Goal: Task Accomplishment & Management: Use online tool/utility

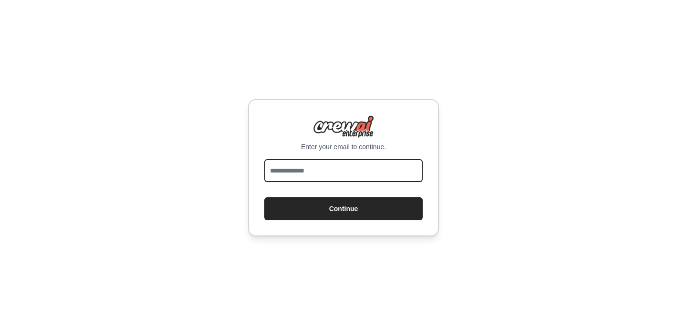
click at [347, 173] on input "email" at bounding box center [343, 170] width 158 height 23
type input "**********"
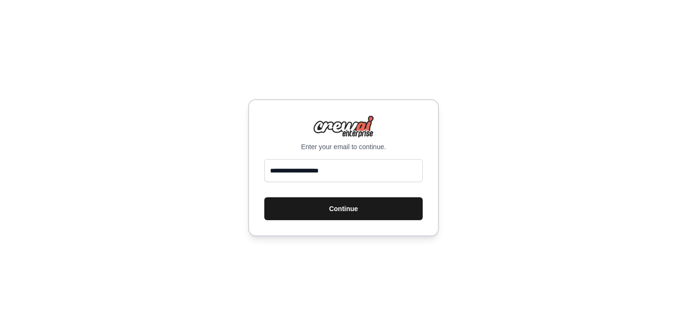
click at [343, 205] on button "Continue" at bounding box center [343, 209] width 158 height 23
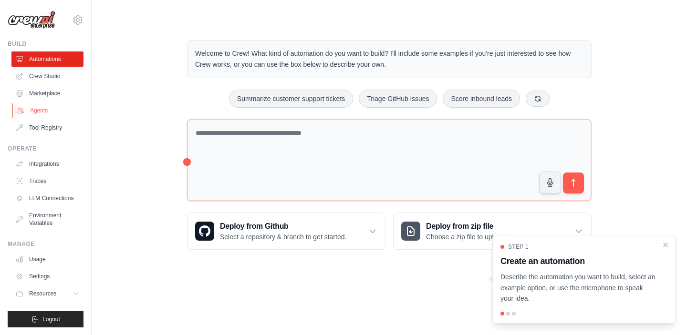
click at [44, 116] on link "Agents" at bounding box center [48, 110] width 72 height 15
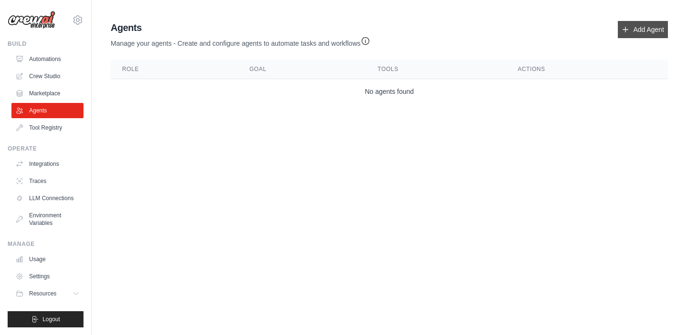
click at [638, 29] on link "Add Agent" at bounding box center [643, 29] width 50 height 17
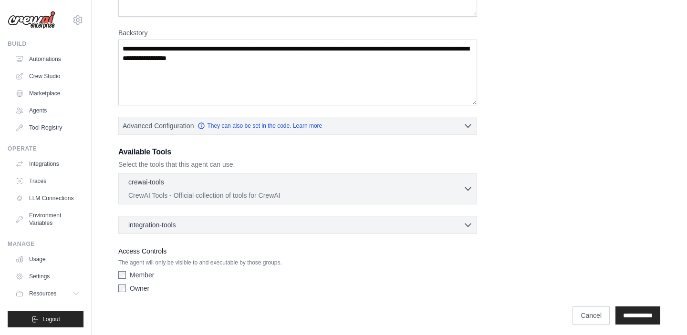
scroll to position [132, 0]
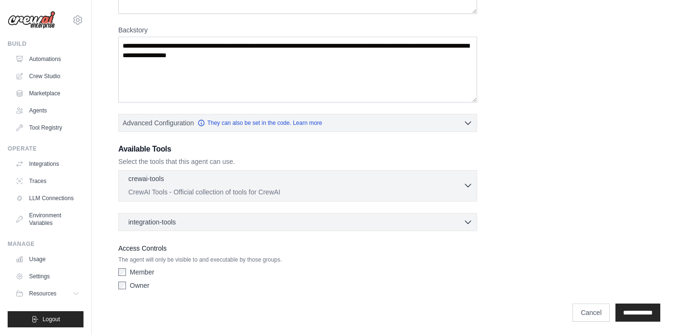
click at [264, 184] on div "crewai-tools 0 selected" at bounding box center [295, 179] width 335 height 11
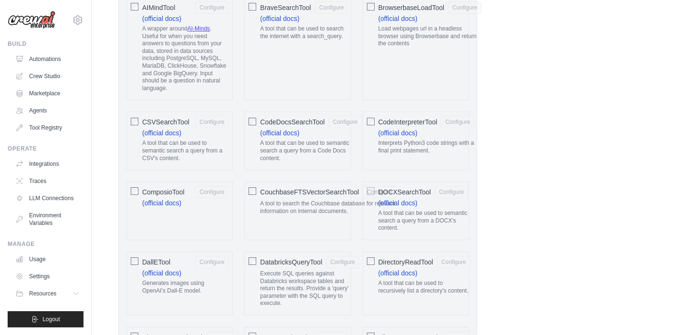
scroll to position [38, 0]
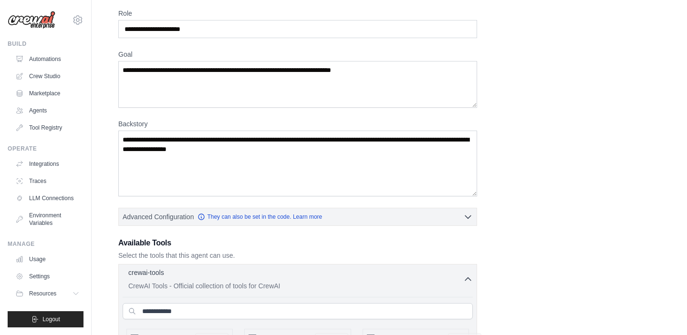
click at [247, 273] on div "crewai-tools 0 selected" at bounding box center [295, 273] width 335 height 11
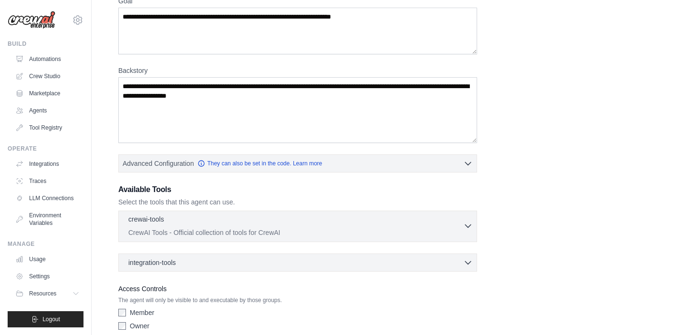
scroll to position [134, 0]
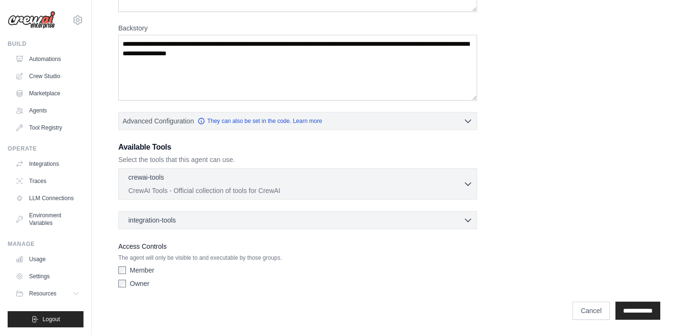
click at [238, 209] on div "crewai-tools 0 selected CrewAI Tools - Official collection of tools for CrewAI" at bounding box center [297, 198] width 359 height 61
click at [238, 224] on div "integration-tools 0 selected" at bounding box center [300, 220] width 345 height 10
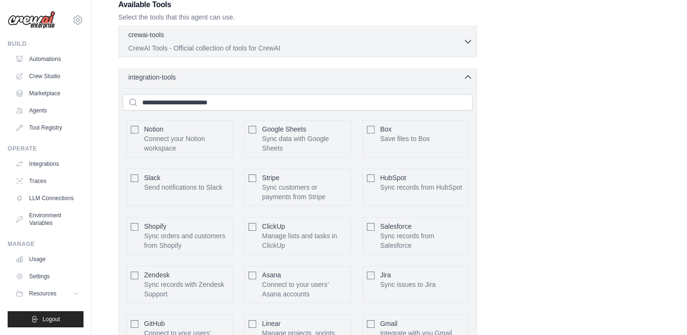
scroll to position [218, 0]
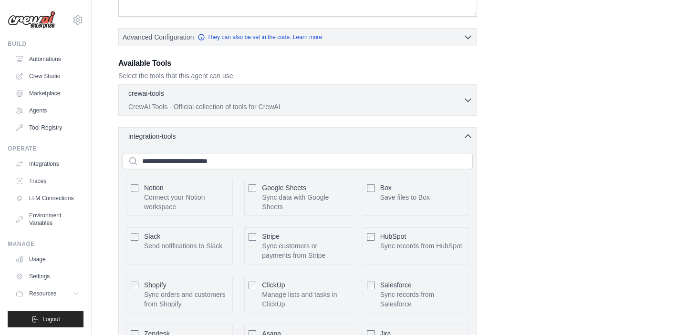
click at [239, 132] on div "integration-tools 0 selected" at bounding box center [300, 137] width 345 height 10
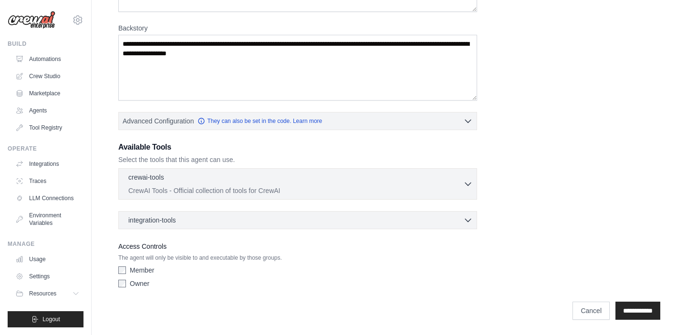
scroll to position [134, 0]
click at [63, 124] on link "Tool Registry" at bounding box center [48, 127] width 72 height 15
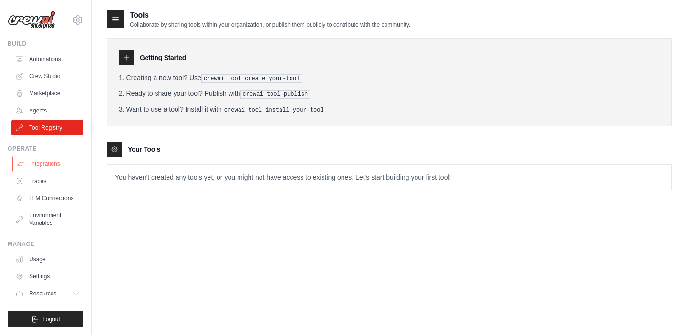
click at [44, 164] on link "Integrations" at bounding box center [48, 164] width 72 height 15
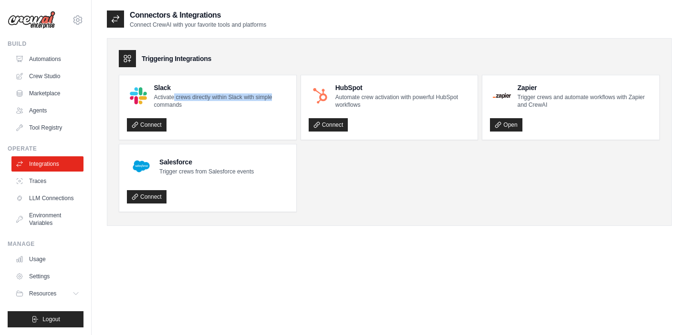
drag, startPoint x: 173, startPoint y: 99, endPoint x: 274, endPoint y: 99, distance: 101.2
click at [274, 99] on p "Activate crews directly within Slack with simple commands" at bounding box center [221, 101] width 135 height 15
click at [138, 125] on icon at bounding box center [135, 125] width 7 height 7
click at [38, 183] on link "Traces" at bounding box center [48, 181] width 72 height 15
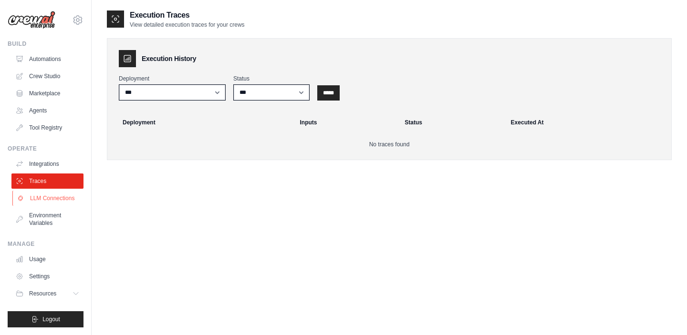
click at [52, 201] on link "LLM Connections" at bounding box center [48, 198] width 72 height 15
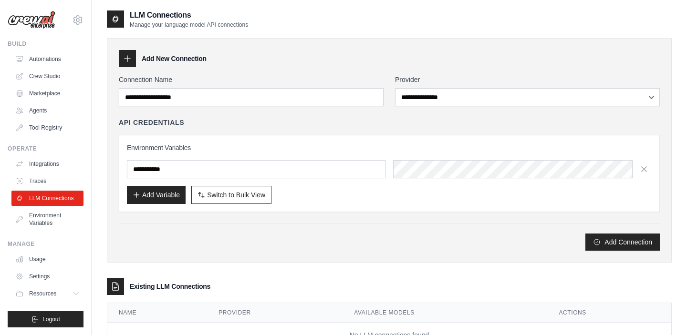
scroll to position [38, 0]
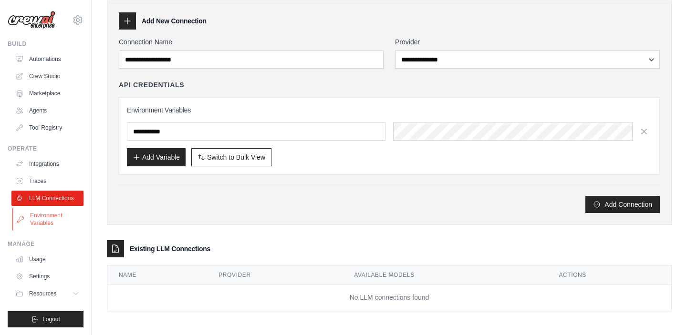
click at [46, 223] on link "Environment Variables" at bounding box center [48, 219] width 72 height 23
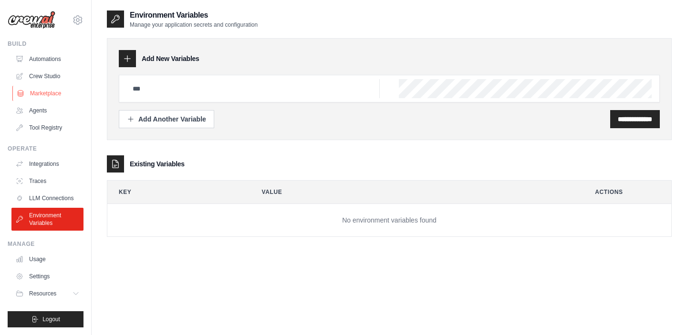
click at [48, 95] on link "Marketplace" at bounding box center [48, 93] width 72 height 15
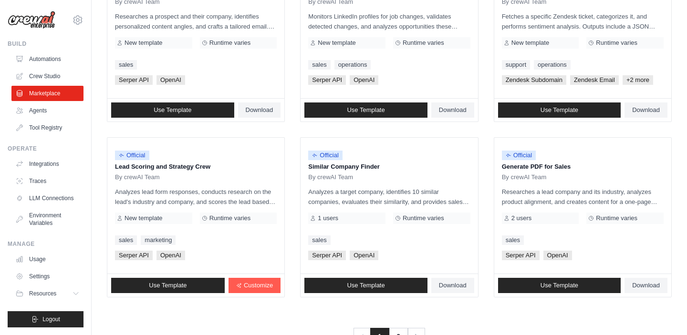
scroll to position [549, 0]
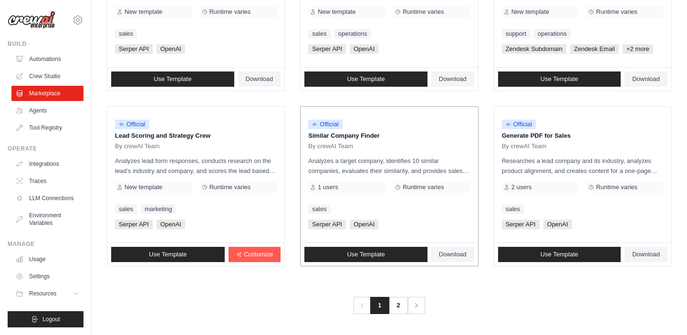
click at [331, 186] on span "1 users" at bounding box center [328, 188] width 21 height 8
click at [400, 309] on link "2" at bounding box center [399, 305] width 19 height 17
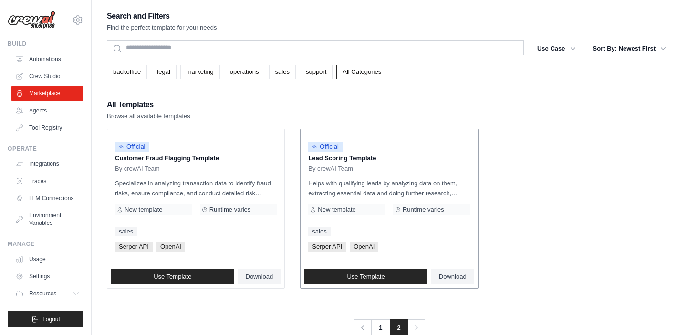
scroll to position [19, 0]
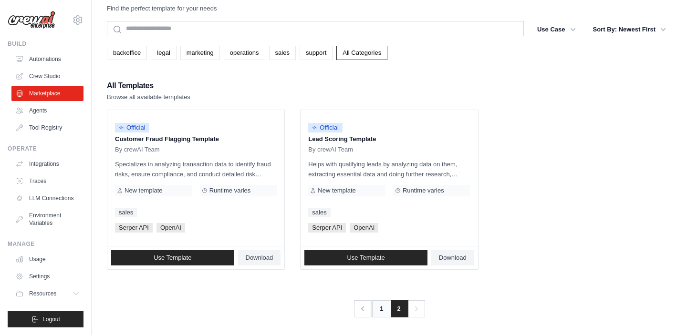
click at [376, 313] on link "1" at bounding box center [381, 309] width 19 height 17
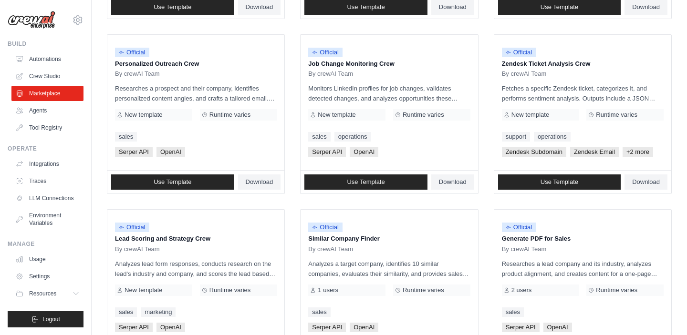
scroll to position [549, 0]
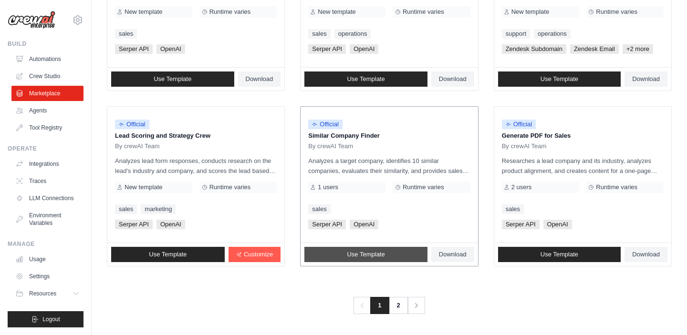
click at [357, 260] on link "Use Template" at bounding box center [365, 254] width 123 height 15
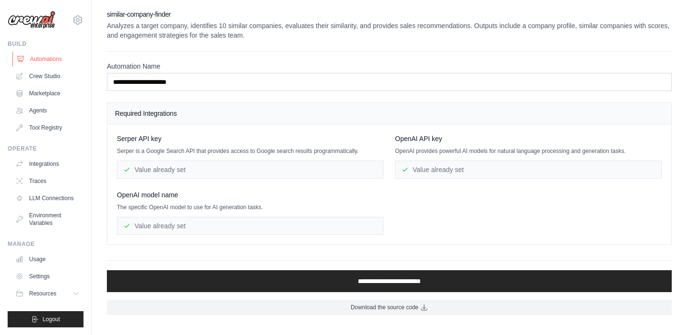
click at [44, 60] on link "Automations" at bounding box center [48, 59] width 72 height 15
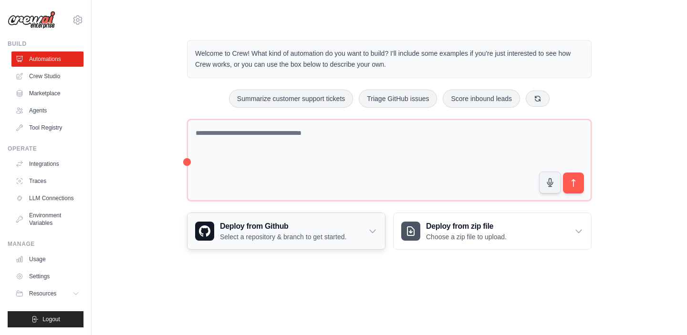
click at [316, 240] on p "Select a repository & branch to get started." at bounding box center [283, 237] width 126 height 10
